Goal: Check status: Check status

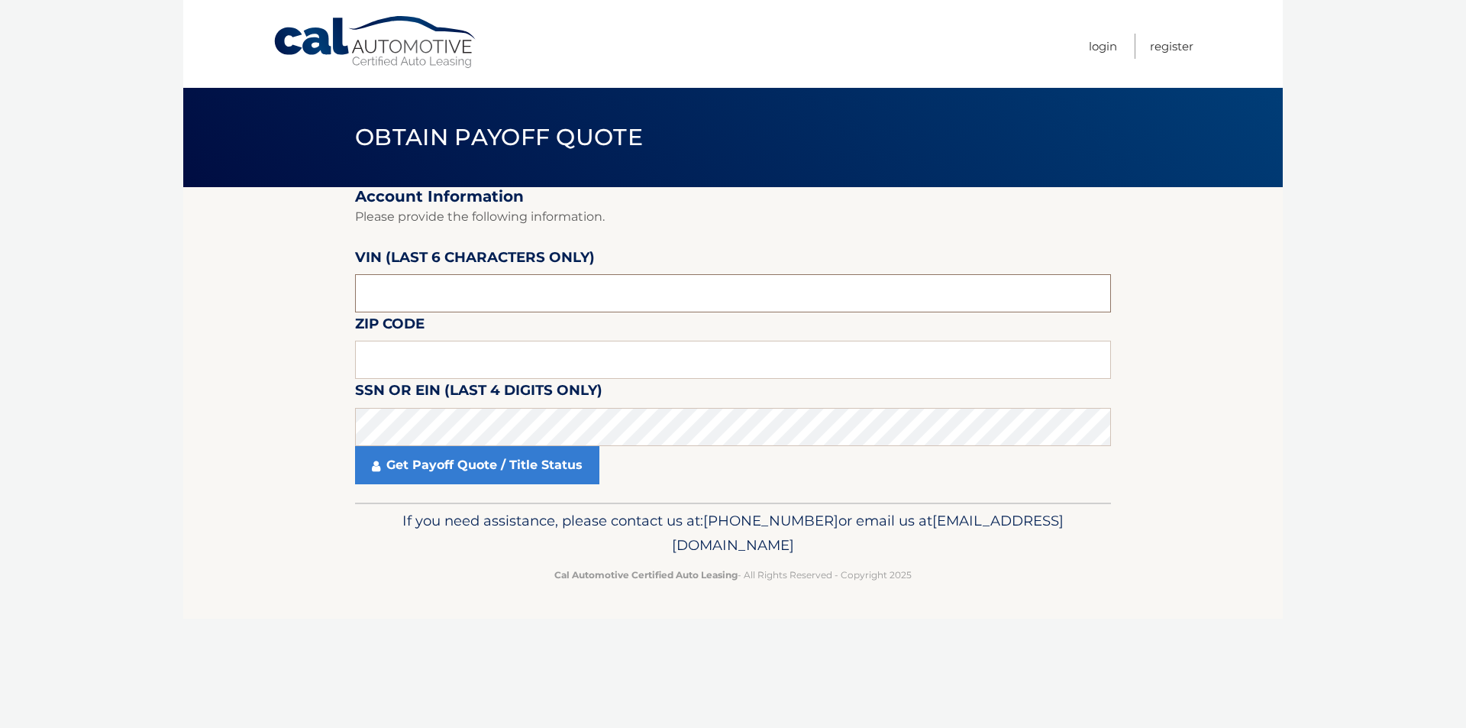
click at [450, 295] on input "text" at bounding box center [733, 293] width 756 height 38
click at [396, 360] on input "text" at bounding box center [733, 360] width 756 height 38
type input "15216"
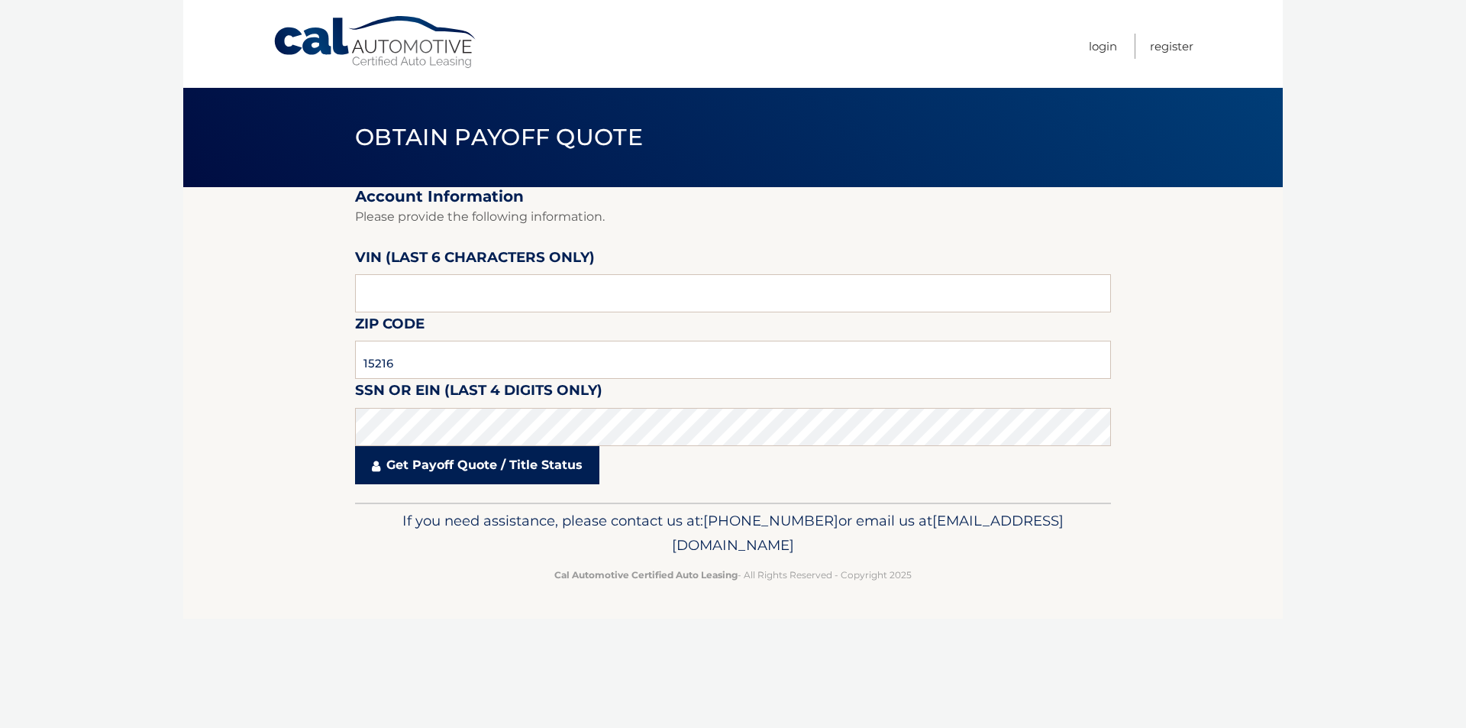
click at [434, 470] on link "Get Payoff Quote / Title Status" at bounding box center [477, 465] width 244 height 38
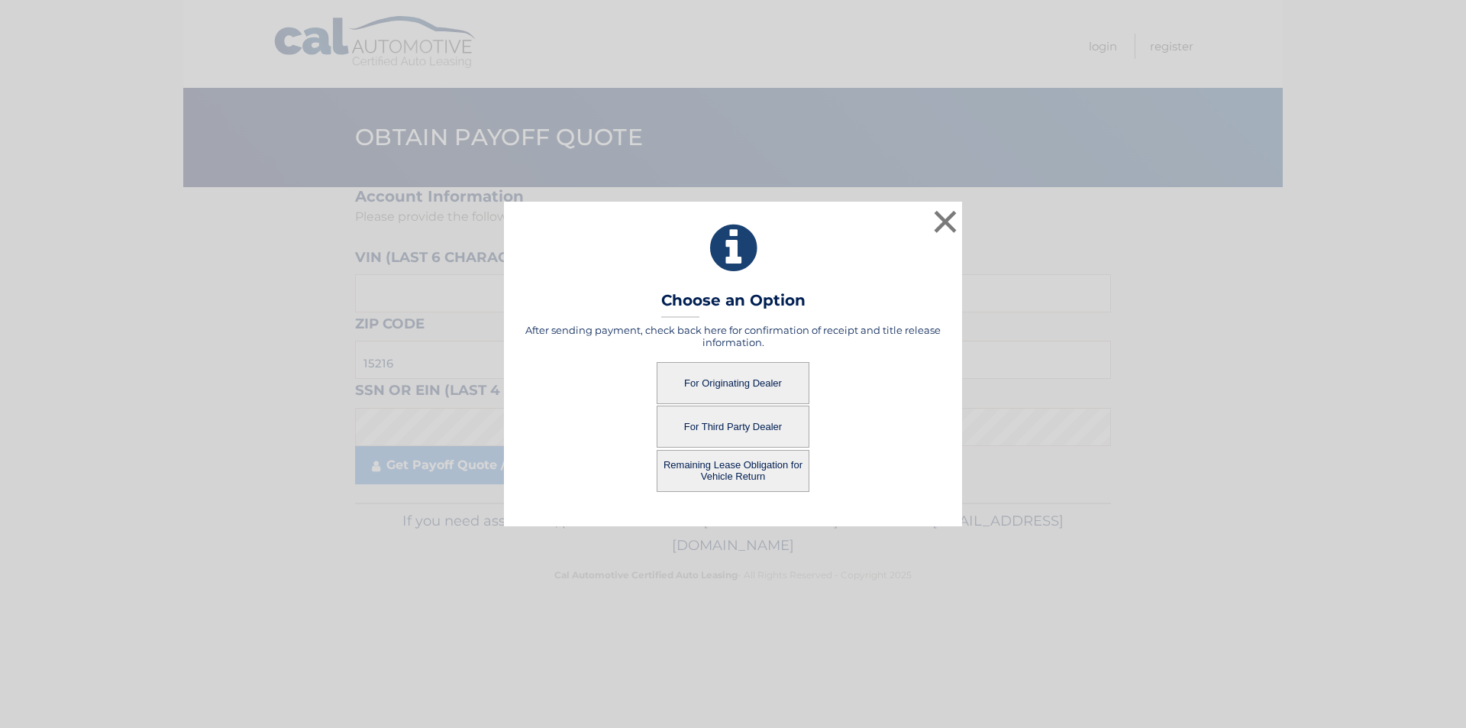
click at [761, 373] on button "For Originating Dealer" at bounding box center [733, 383] width 153 height 42
